Goal: Information Seeking & Learning: Learn about a topic

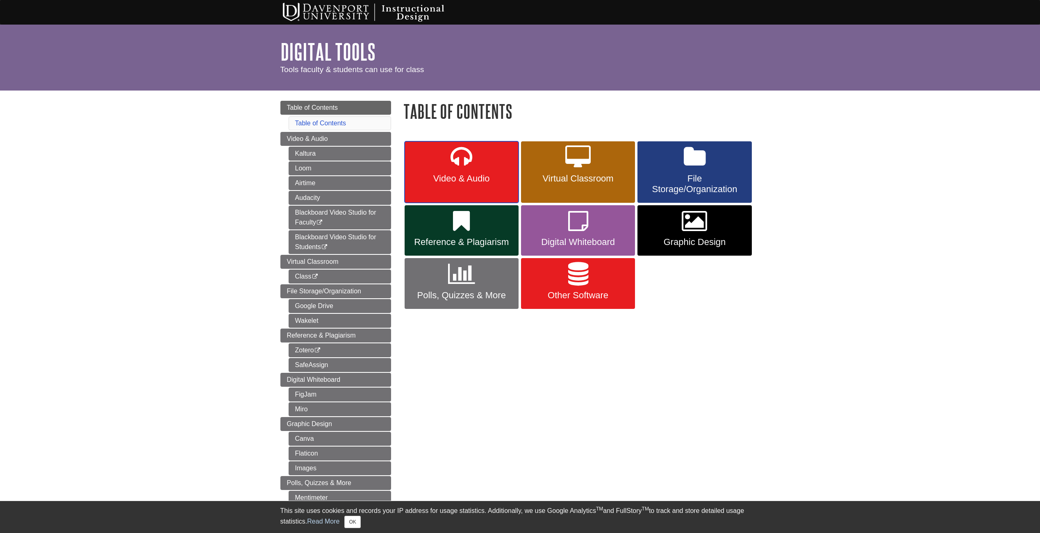
click at [456, 160] on icon at bounding box center [462, 158] width 22 height 24
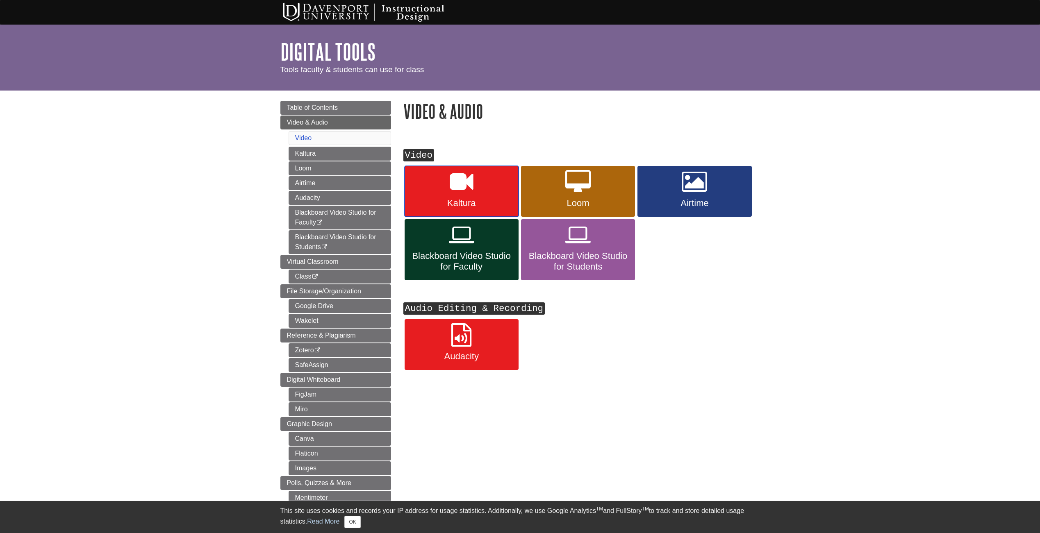
click at [424, 201] on span "Kaltura" at bounding box center [462, 203] width 102 height 11
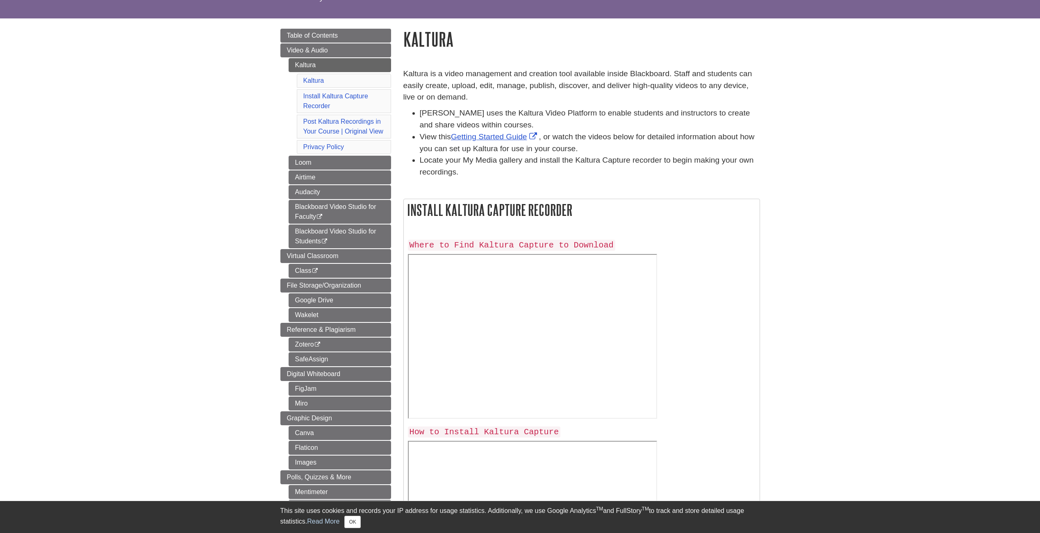
scroll to position [71, 0]
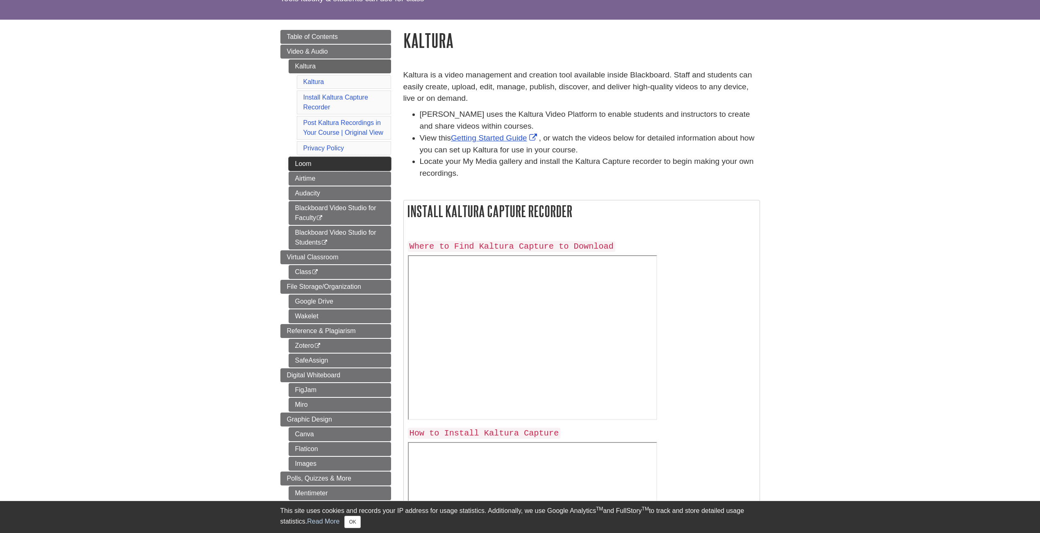
click at [303, 162] on link "Loom" at bounding box center [340, 164] width 102 height 14
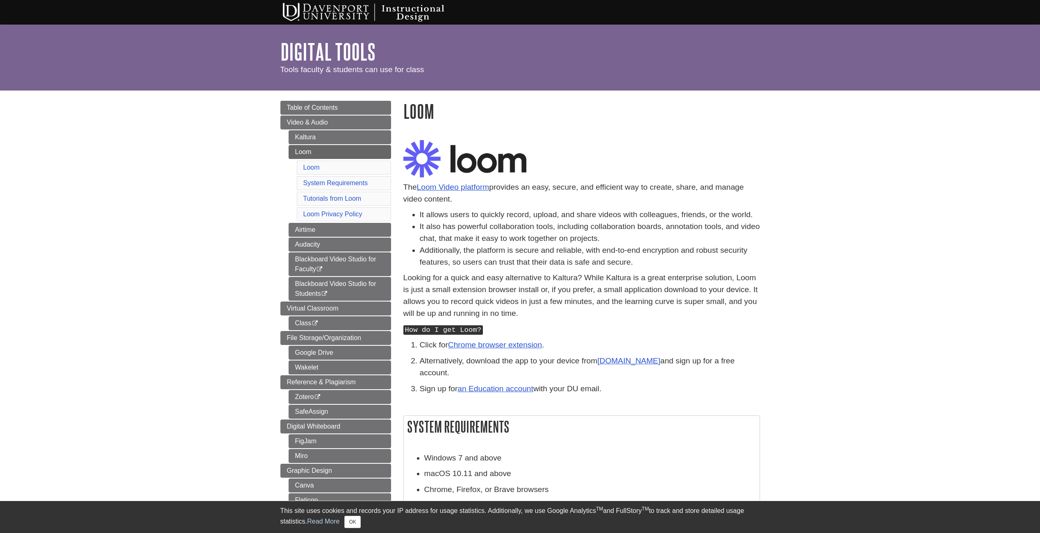
click at [160, 229] on body "Library Chat This site uses cookies and records your IP address for usage stati…" at bounding box center [520, 432] width 1040 height 864
